Goal: Task Accomplishment & Management: Manage account settings

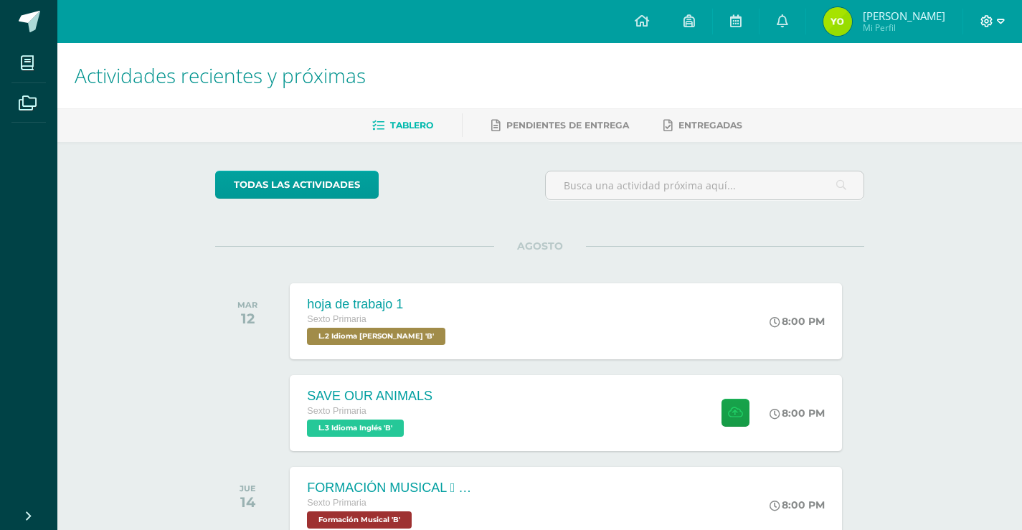
click at [986, 15] on icon at bounding box center [987, 21] width 13 height 13
click at [960, 105] on link "Cerrar sesión" at bounding box center [948, 98] width 113 height 21
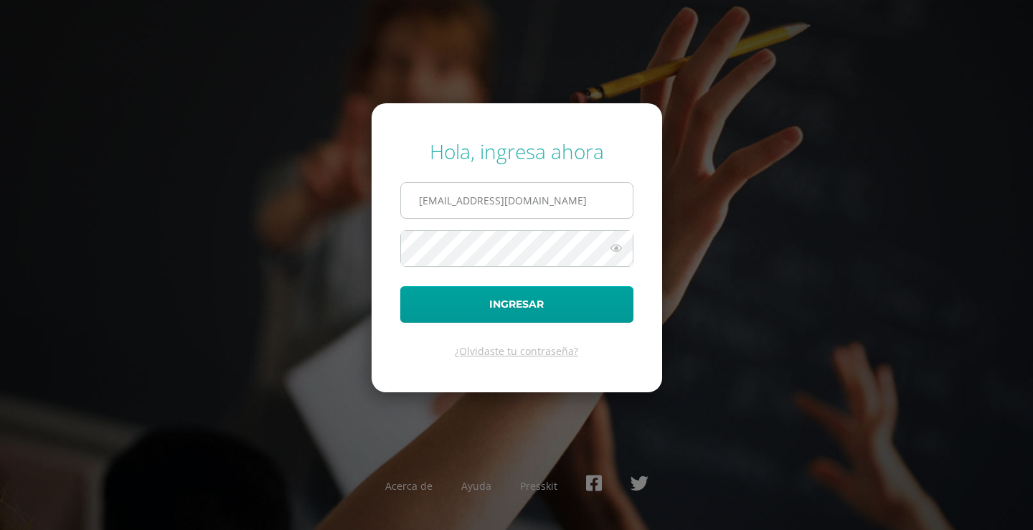
click at [598, 218] on span "2021151@laestrella.edu.gt" at bounding box center [516, 200] width 233 height 37
click at [592, 207] on input "2021151@laestrella.edu.gt" at bounding box center [517, 200] width 232 height 35
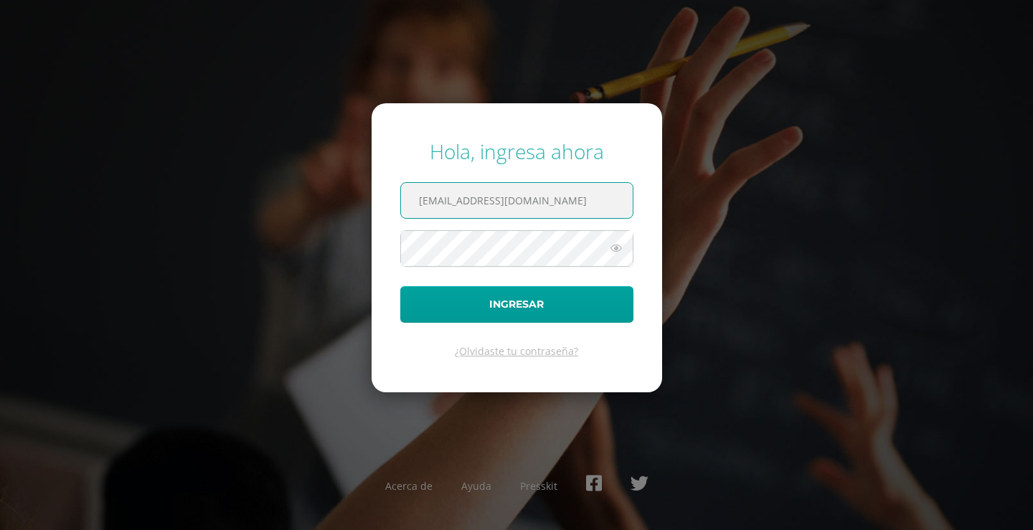
type input "380@laestrella.edu.gt"
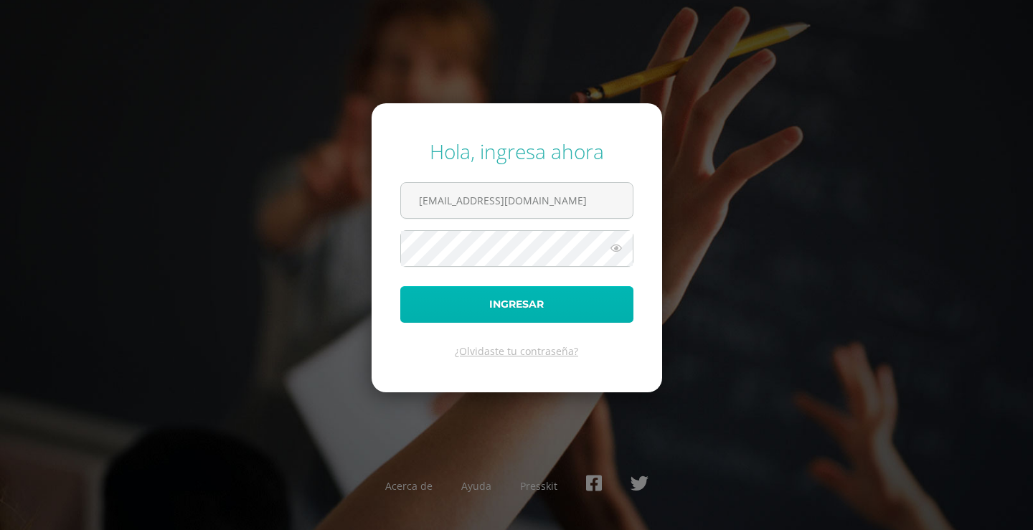
click at [537, 319] on button "Ingresar" at bounding box center [516, 304] width 233 height 37
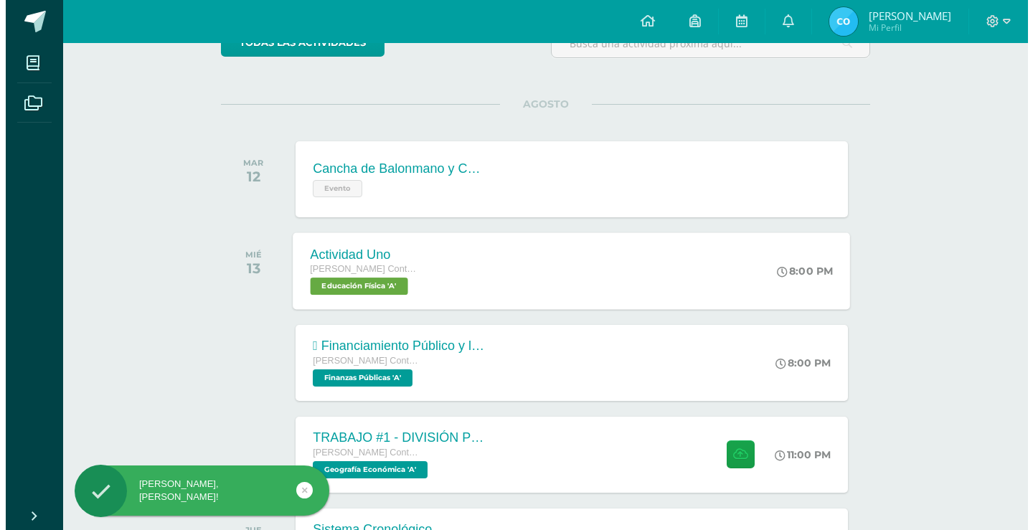
scroll to position [143, 0]
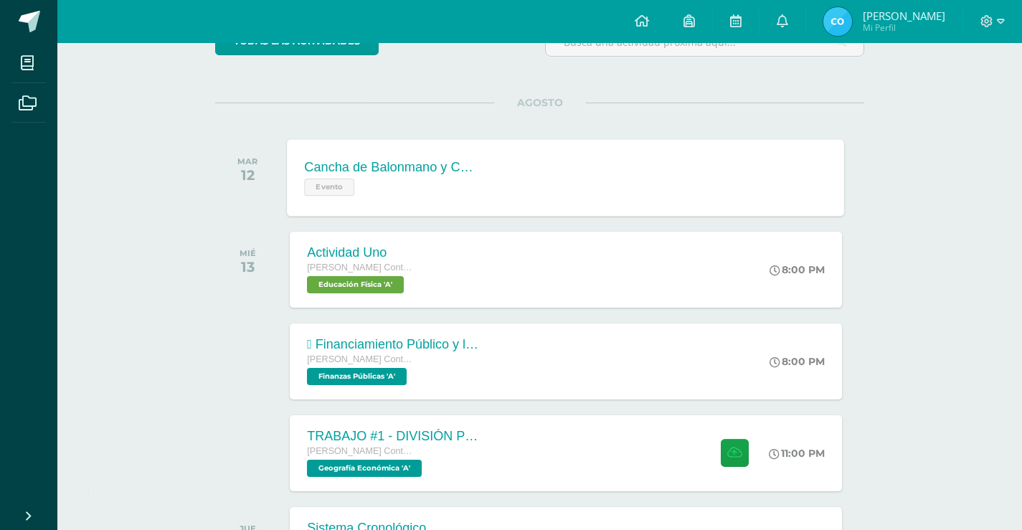
click at [360, 191] on div "Evento" at bounding box center [392, 185] width 174 height 21
